Goal: Information Seeking & Learning: Understand process/instructions

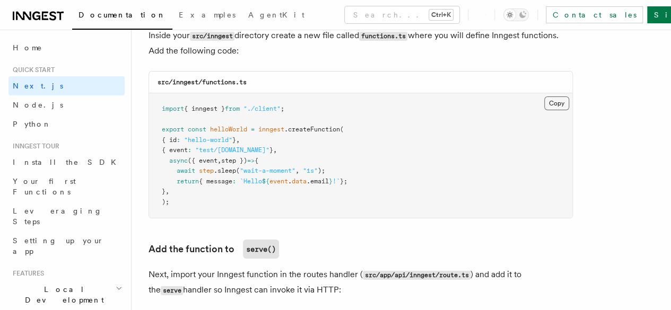
click at [544, 97] on button "Copy Copied" at bounding box center [556, 104] width 25 height 14
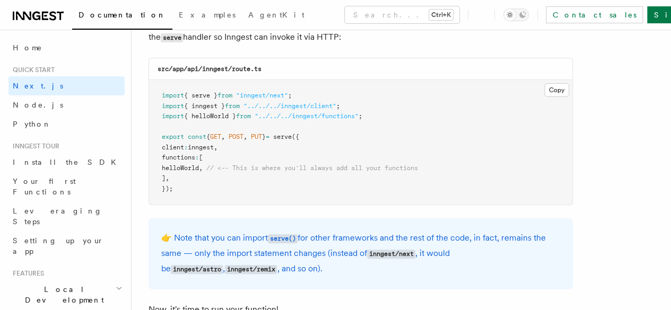
scroll to position [2150, 0]
click at [544, 83] on button "Copy Copied" at bounding box center [556, 90] width 25 height 14
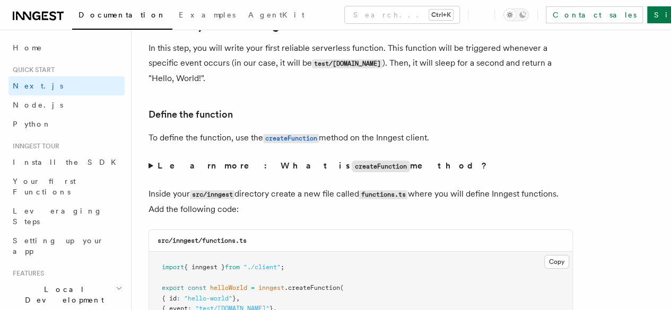
scroll to position [1737, 0]
drag, startPoint x: 260, startPoint y: 134, endPoint x: 349, endPoint y: 136, distance: 88.6
click at [349, 136] on p "To define the function, use the createFunction method on the Inngest client." at bounding box center [360, 138] width 424 height 15
click at [344, 159] on summary "Learn more: What is createFunction method?" at bounding box center [360, 166] width 424 height 15
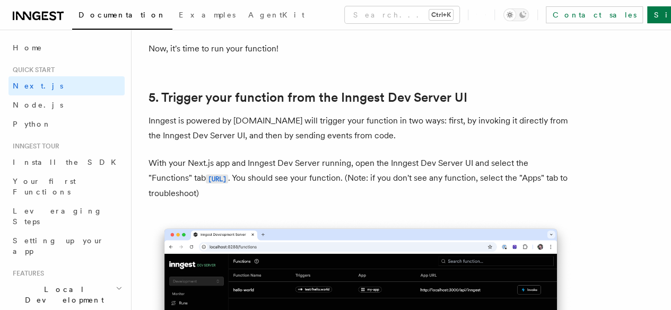
scroll to position [2582, 0]
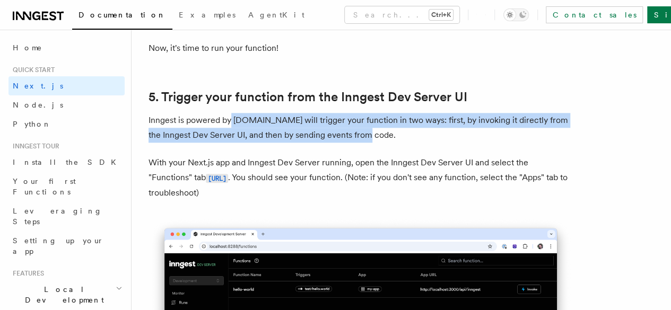
drag, startPoint x: 232, startPoint y: 114, endPoint x: 400, endPoint y: 127, distance: 168.6
click at [400, 127] on p "Inngest is powered by [DOMAIN_NAME] will trigger your function in two ways: fir…" at bounding box center [360, 128] width 424 height 30
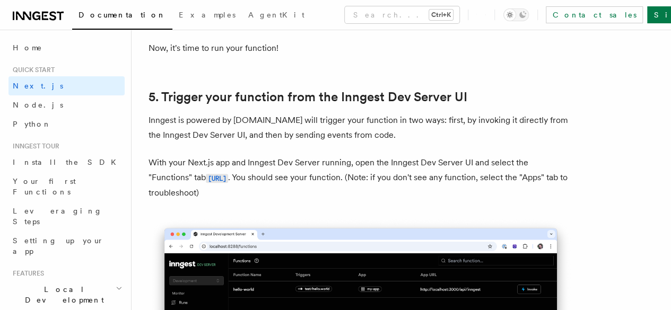
click at [396, 155] on p "With your Next.js app and Inngest Dev Server running, open the Inngest Dev Serv…" at bounding box center [360, 177] width 424 height 45
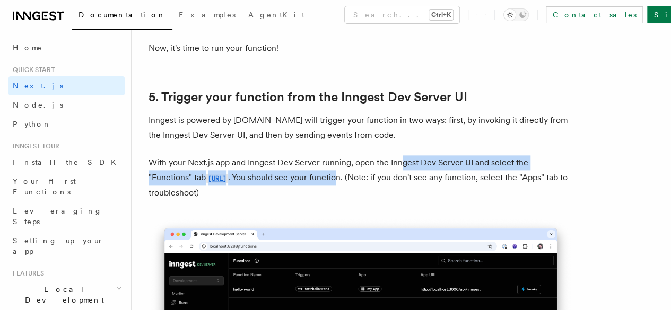
drag, startPoint x: 400, startPoint y: 152, endPoint x: 438, endPoint y: 165, distance: 40.2
click at [438, 165] on p "With your Next.js app and Inngest Dev Server running, open the Inngest Dev Serv…" at bounding box center [360, 177] width 424 height 45
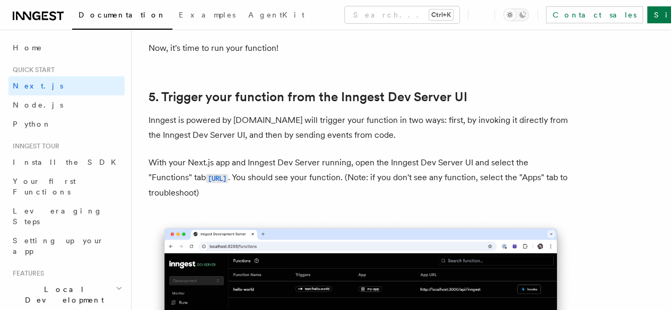
click at [434, 181] on p "With your Next.js app and Inngest Dev Server running, open the Inngest Dev Serv…" at bounding box center [360, 177] width 424 height 45
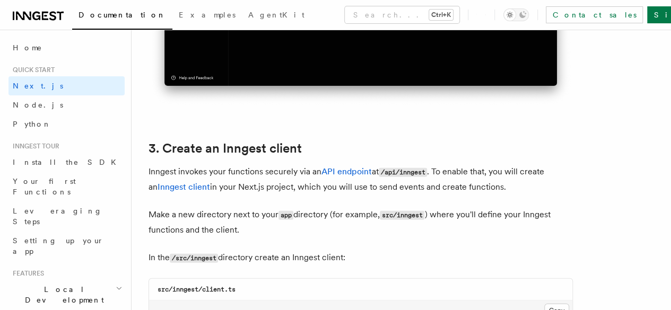
scroll to position [1153, 0]
click at [0, 0] on span "1. Install Inngest" at bounding box center [0, 0] width 0 height 0
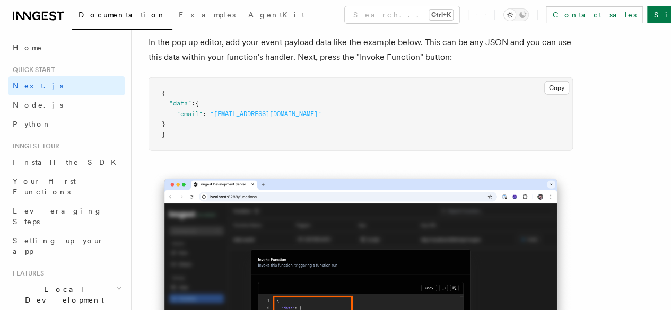
scroll to position [3364, 0]
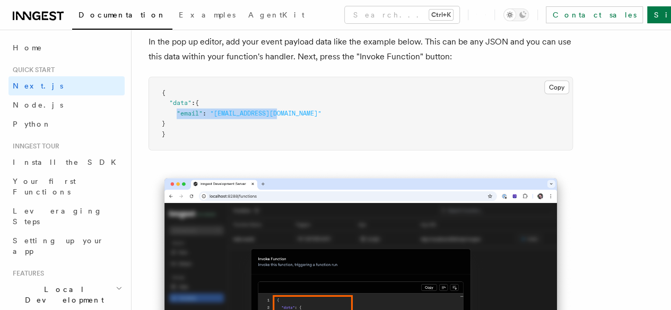
drag, startPoint x: 176, startPoint y: 56, endPoint x: 285, endPoint y: 60, distance: 109.9
click at [285, 77] on pre "{ "data" : { "email" : "[EMAIL_ADDRESS][DOMAIN_NAME]" } }" at bounding box center [360, 113] width 423 height 73
copy span ""email" : "[EMAIL_ADDRESS][DOMAIN_NAME]""
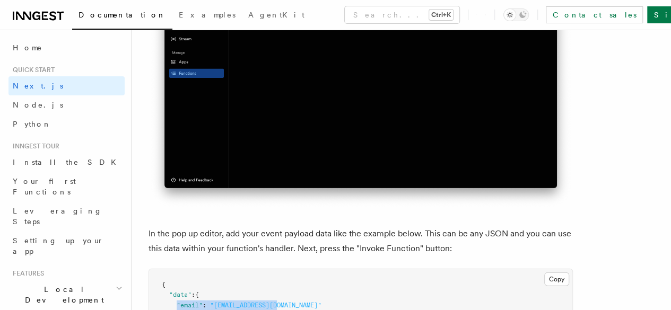
scroll to position [3142, 0]
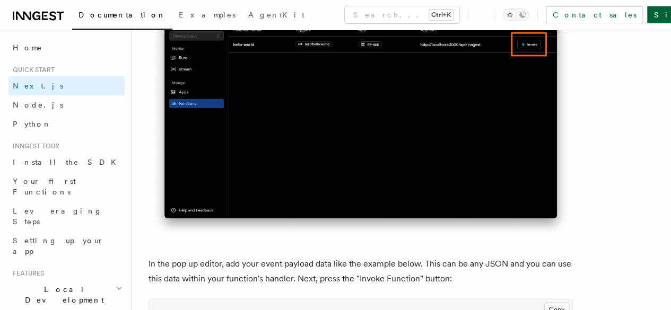
click at [647, 16] on link "Sign Up" at bounding box center [682, 14] width 70 height 17
